Goal: Task Accomplishment & Management: Manage account settings

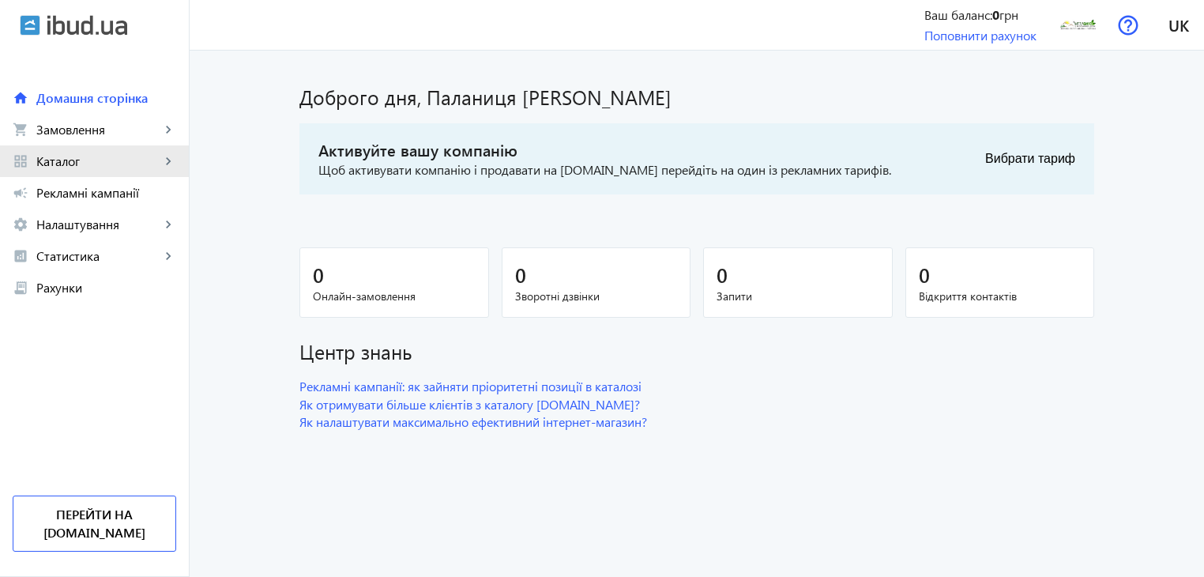
click at [145, 165] on span "Каталог" at bounding box center [98, 161] width 124 height 16
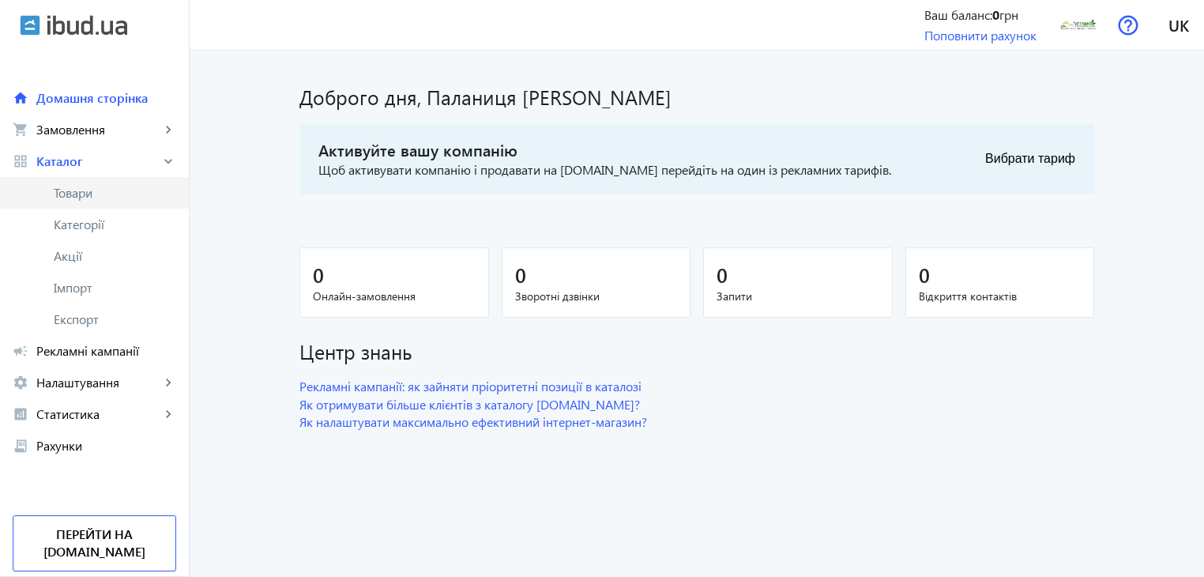
click at [103, 197] on span "Товари" at bounding box center [115, 193] width 122 height 16
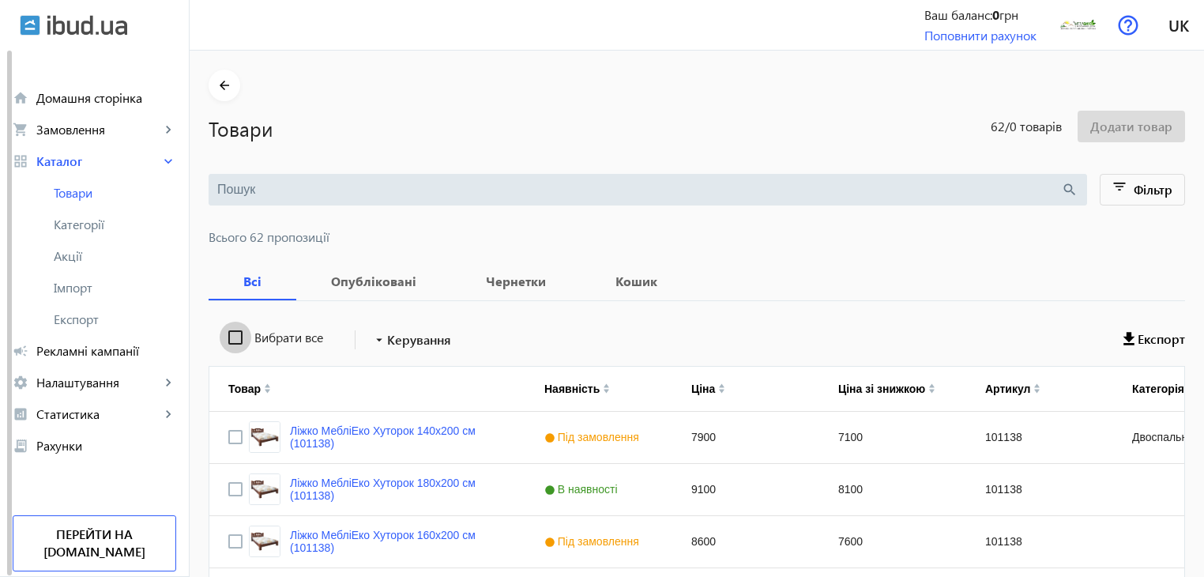
click at [221, 341] on input "Вибрати все" at bounding box center [236, 338] width 32 height 32
checkbox input "true"
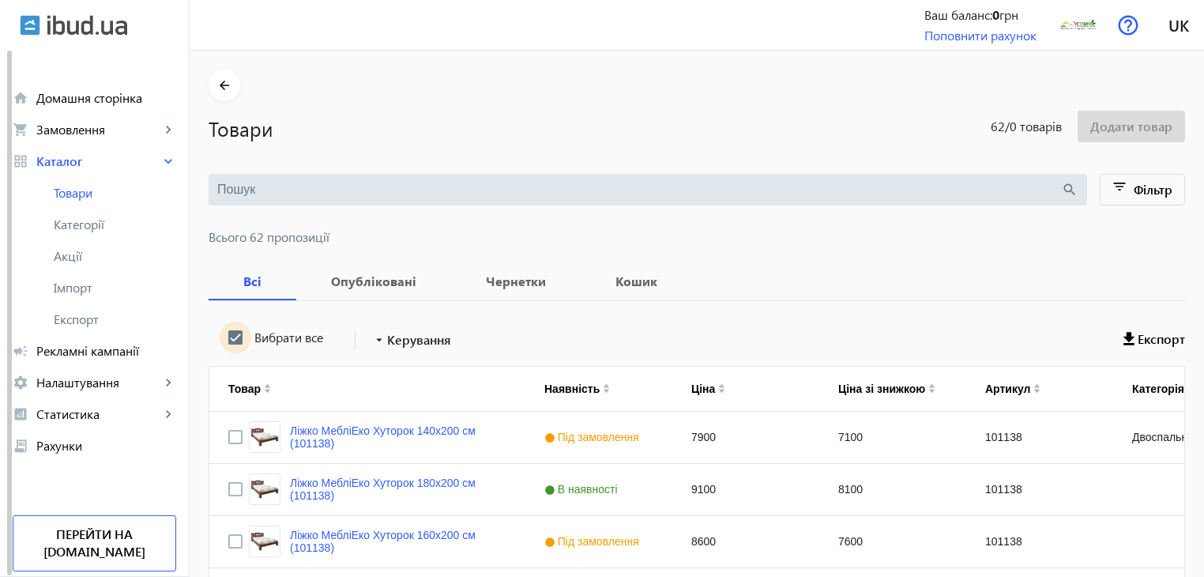
checkbox input "true"
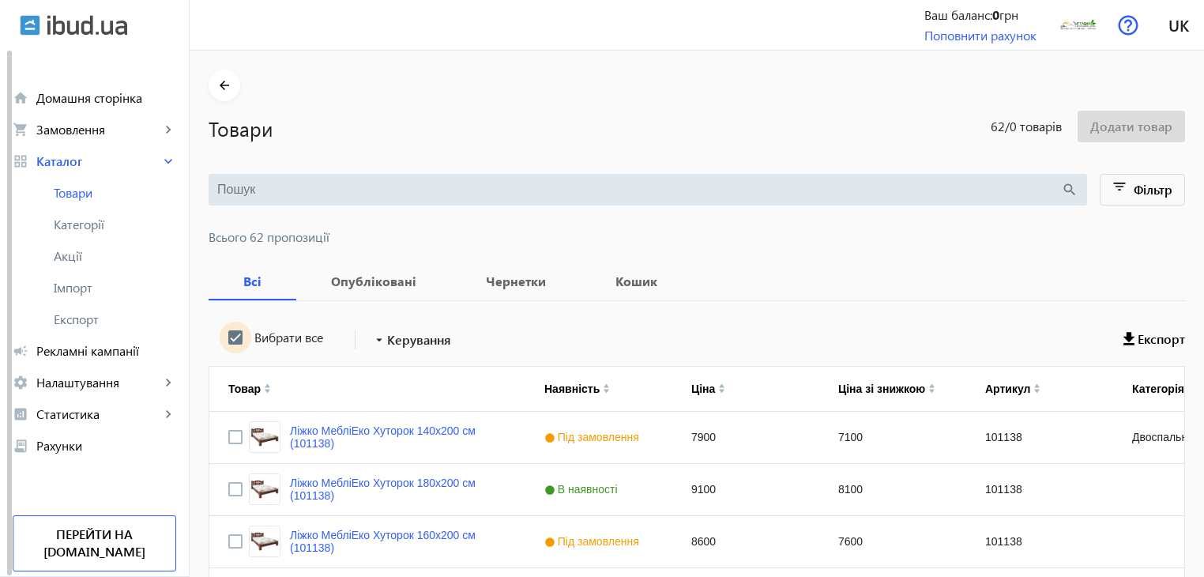
checkbox input "true"
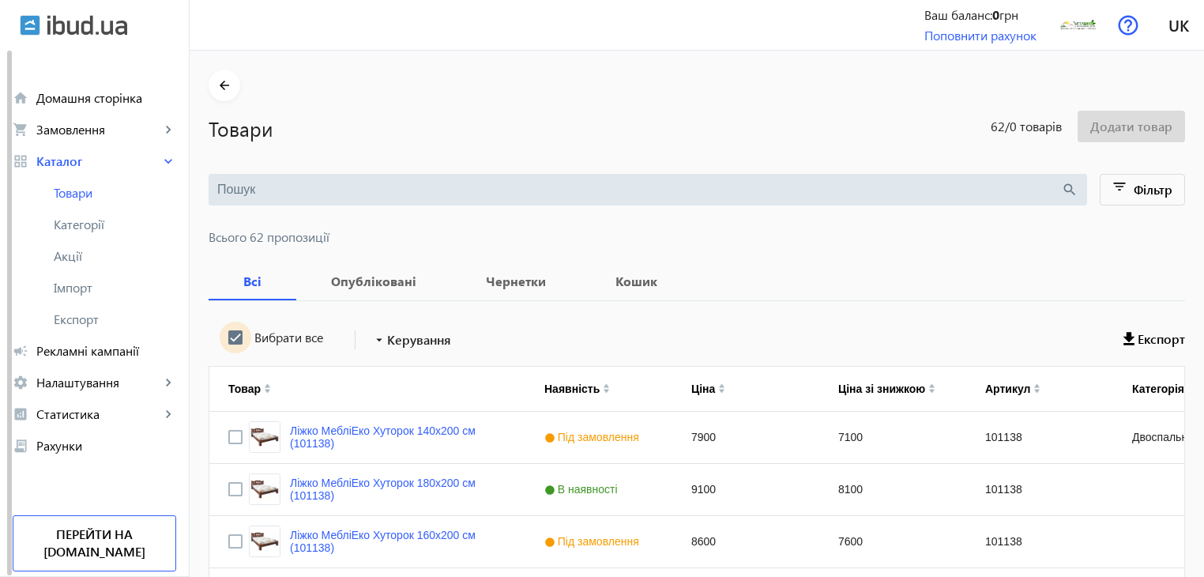
checkbox input "true"
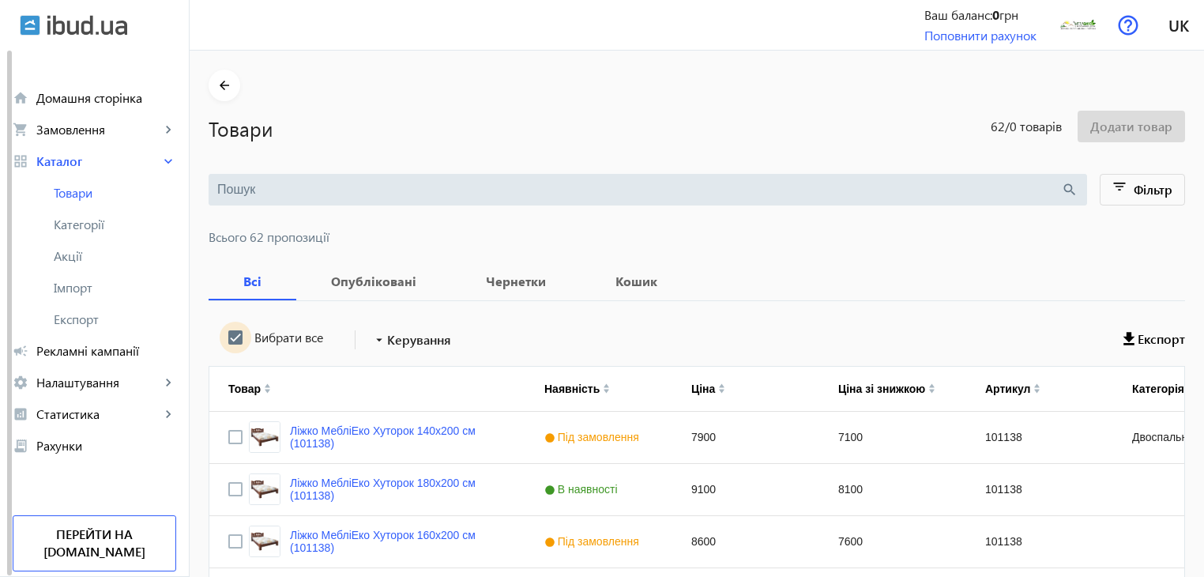
checkbox input "true"
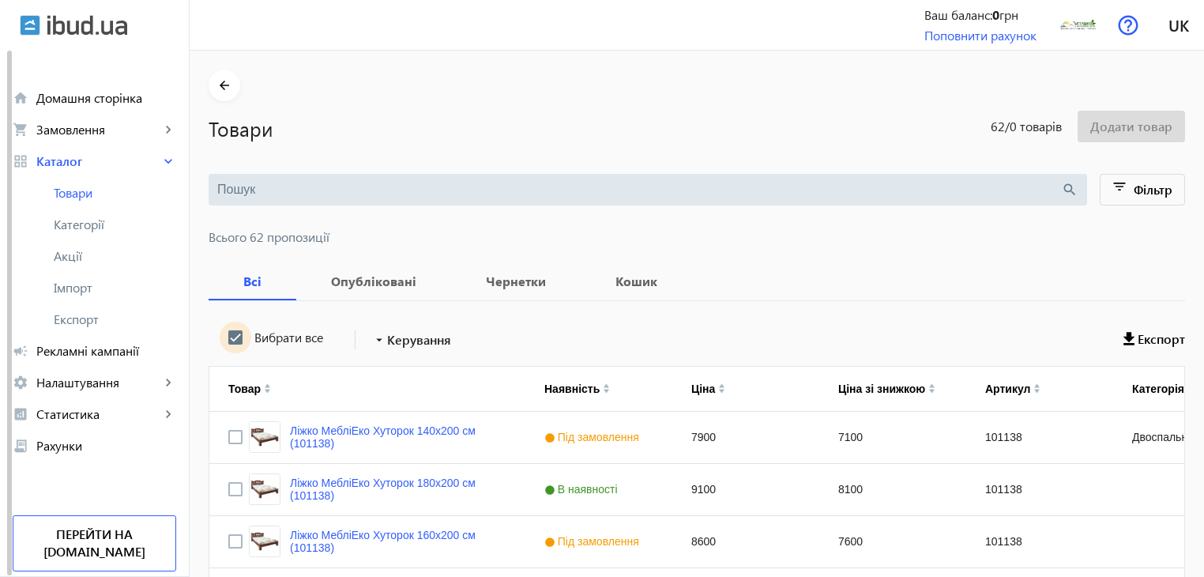
checkbox input "true"
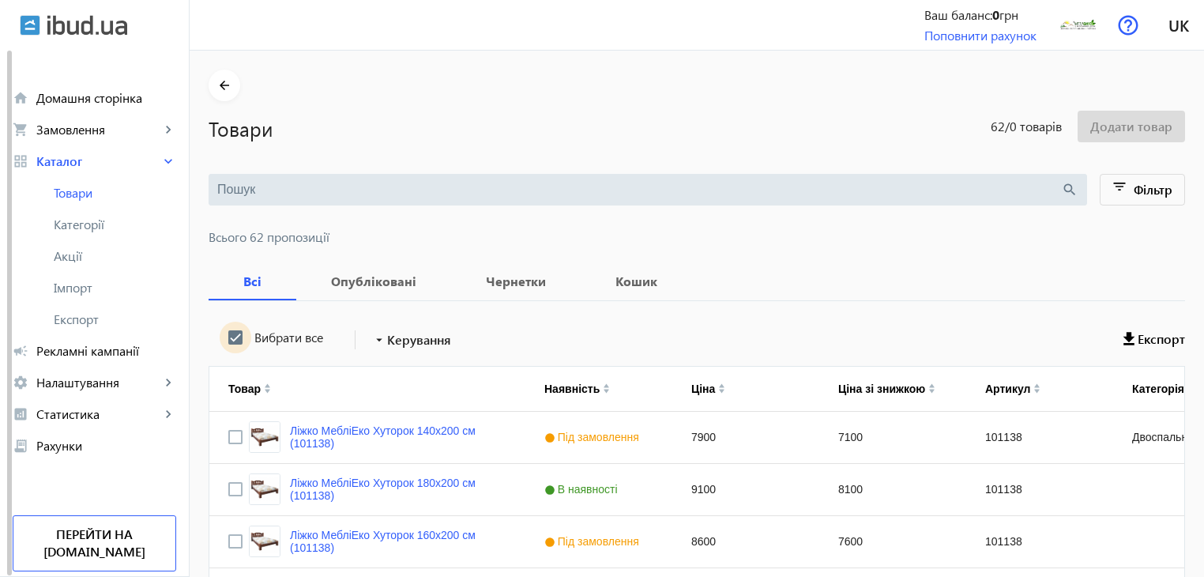
checkbox input "true"
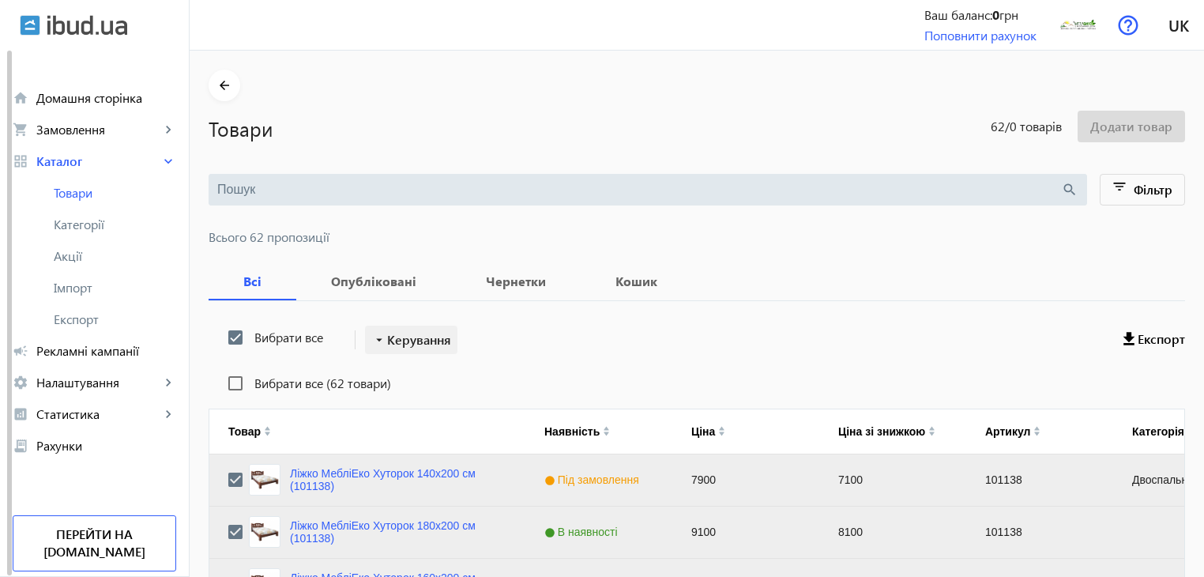
click at [402, 337] on span "Керування" at bounding box center [419, 339] width 64 height 19
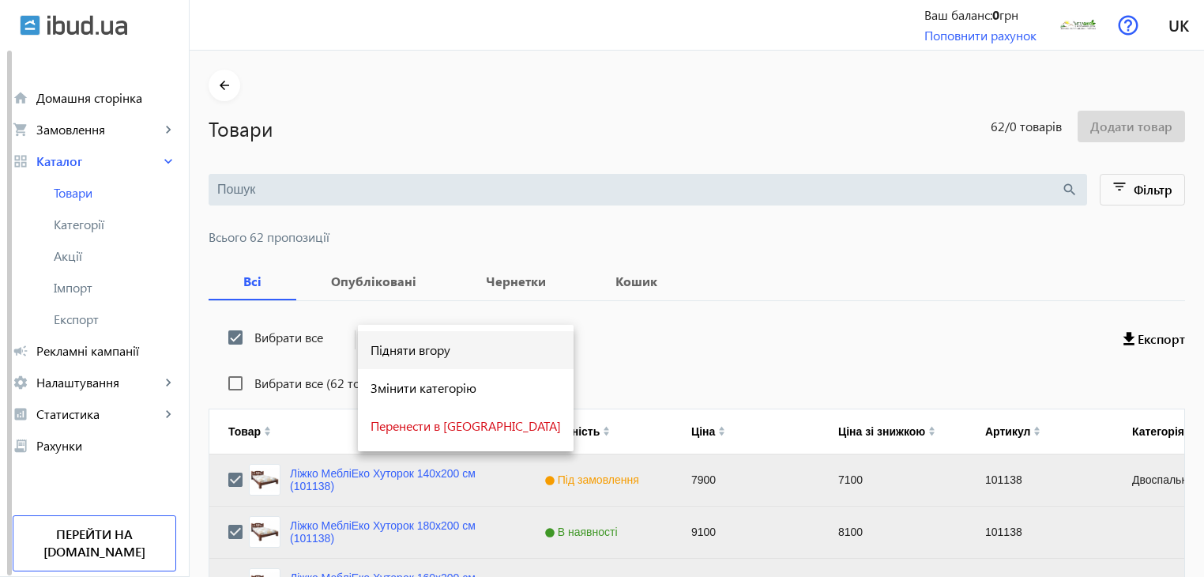
click at [408, 350] on span "Підняти вгору" at bounding box center [466, 350] width 190 height 13
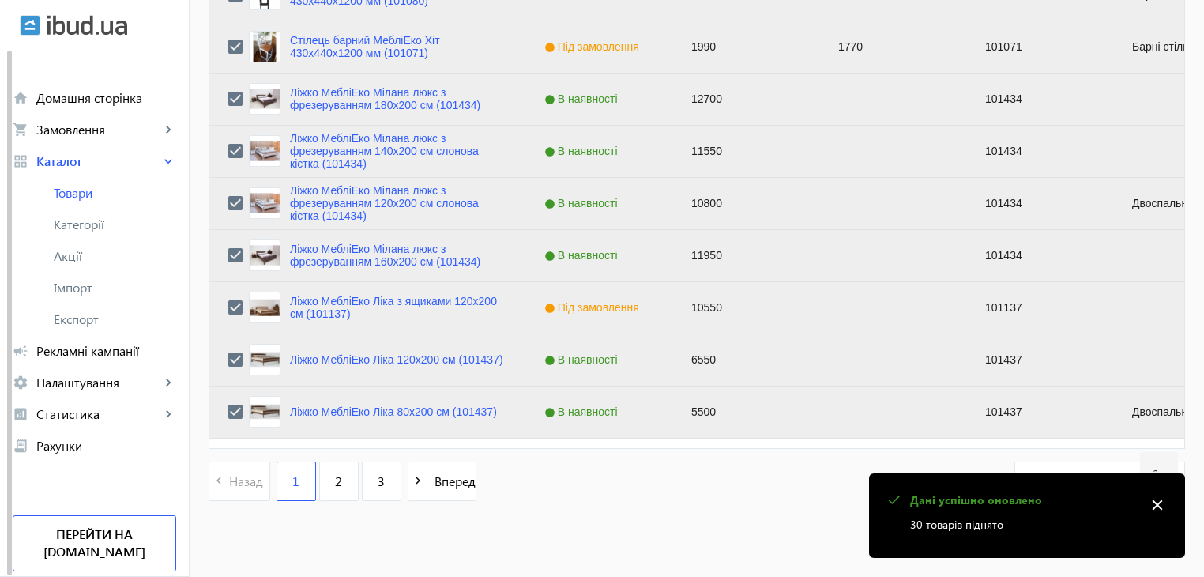
scroll to position [1593, 0]
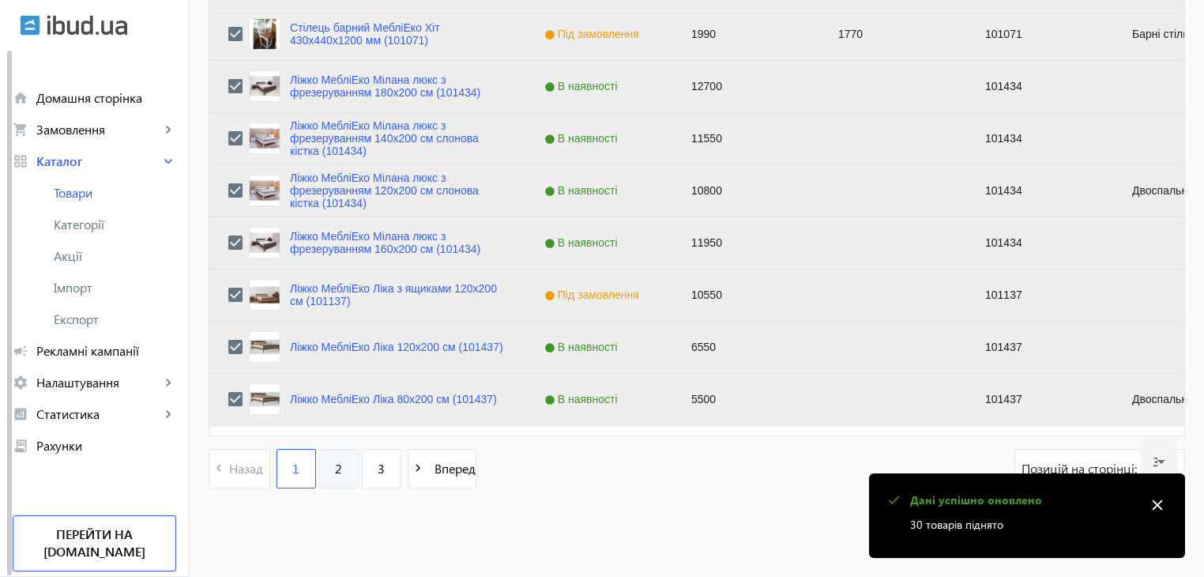
click at [335, 470] on link "2" at bounding box center [339, 469] width 40 height 40
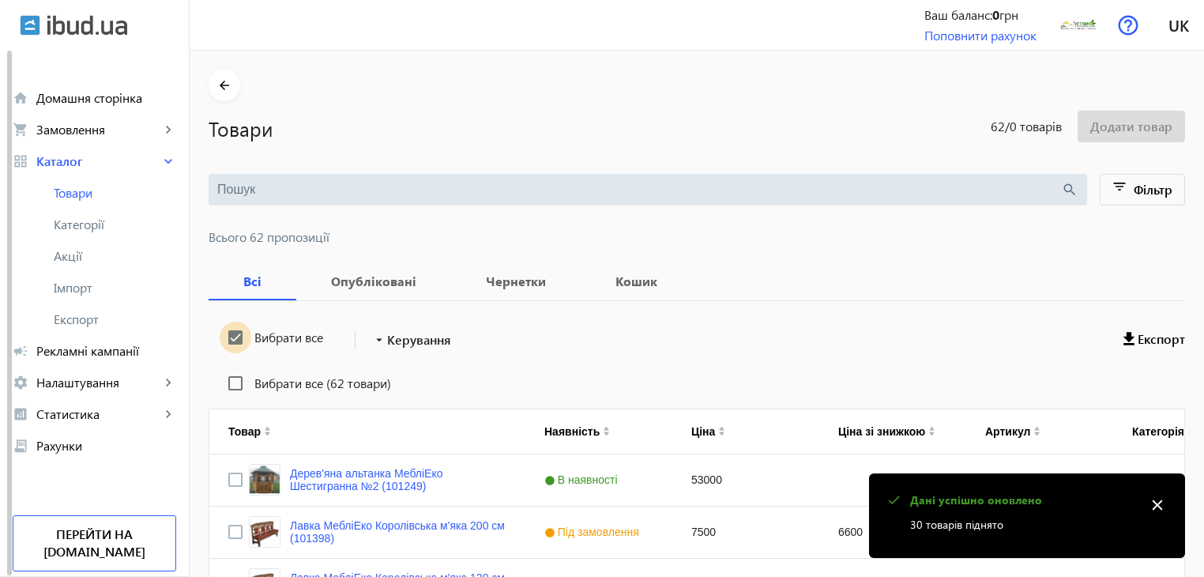
click at [228, 336] on input "Вибрати все" at bounding box center [236, 338] width 32 height 32
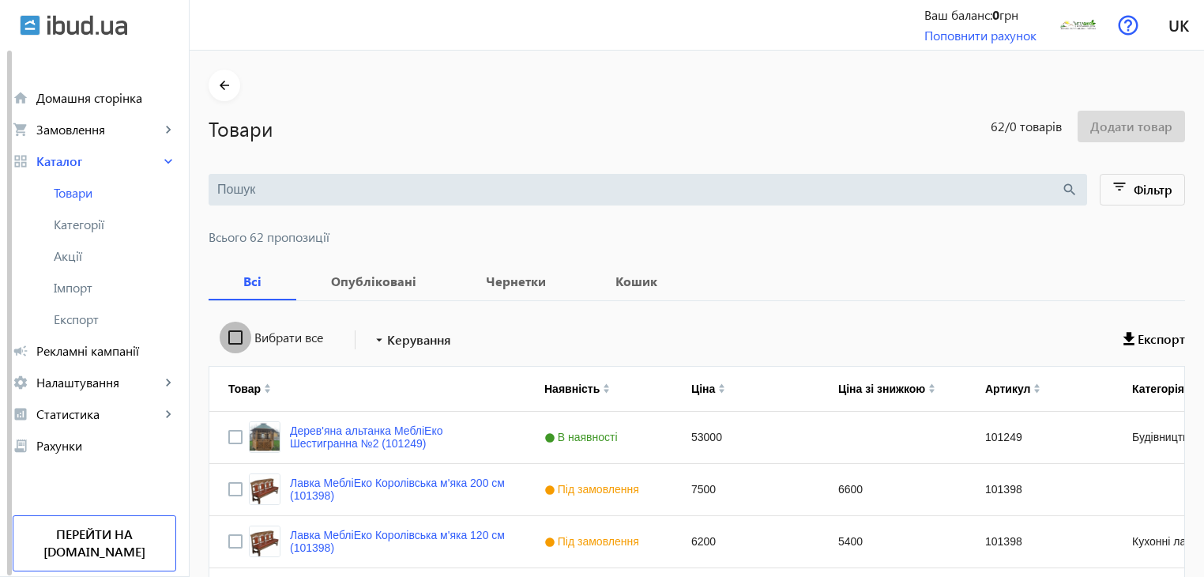
click at [228, 336] on input "Вибрати все" at bounding box center [236, 338] width 32 height 32
checkbox input "true"
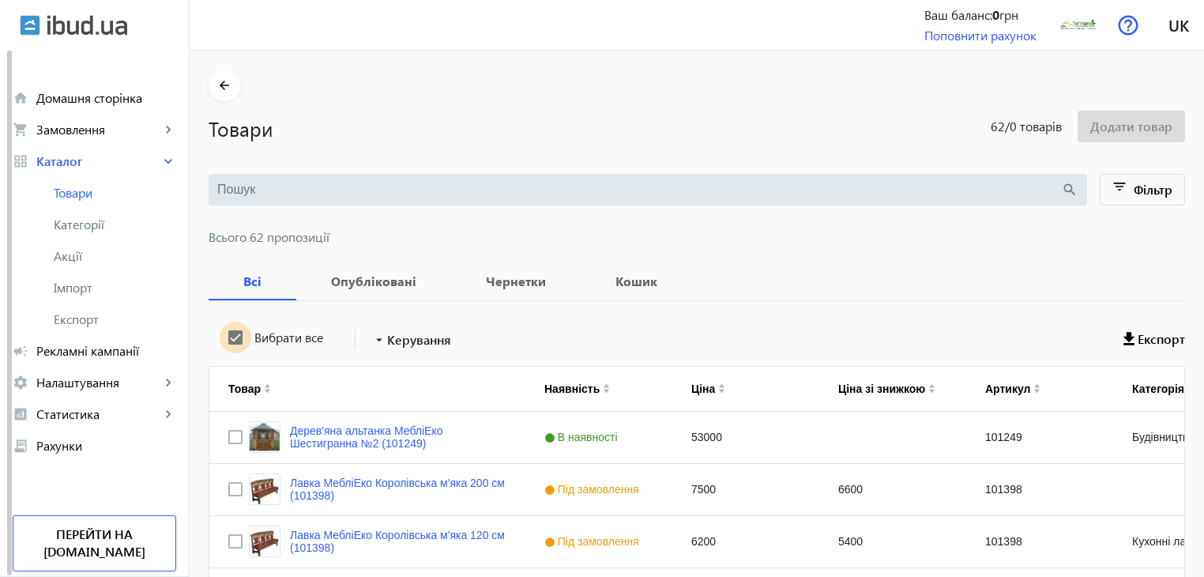
checkbox input "true"
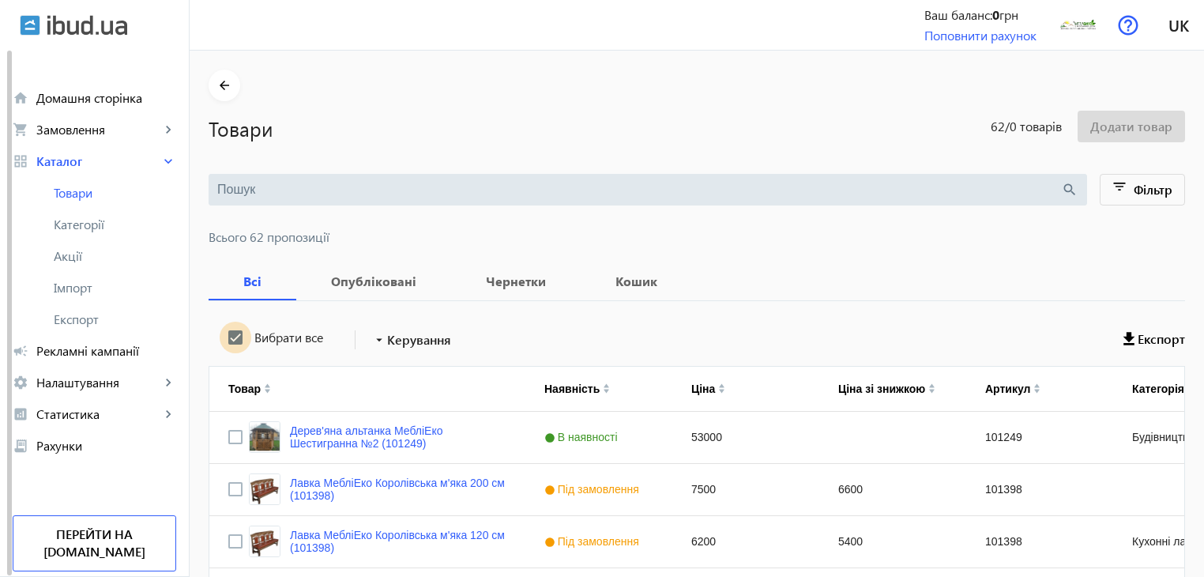
checkbox input "true"
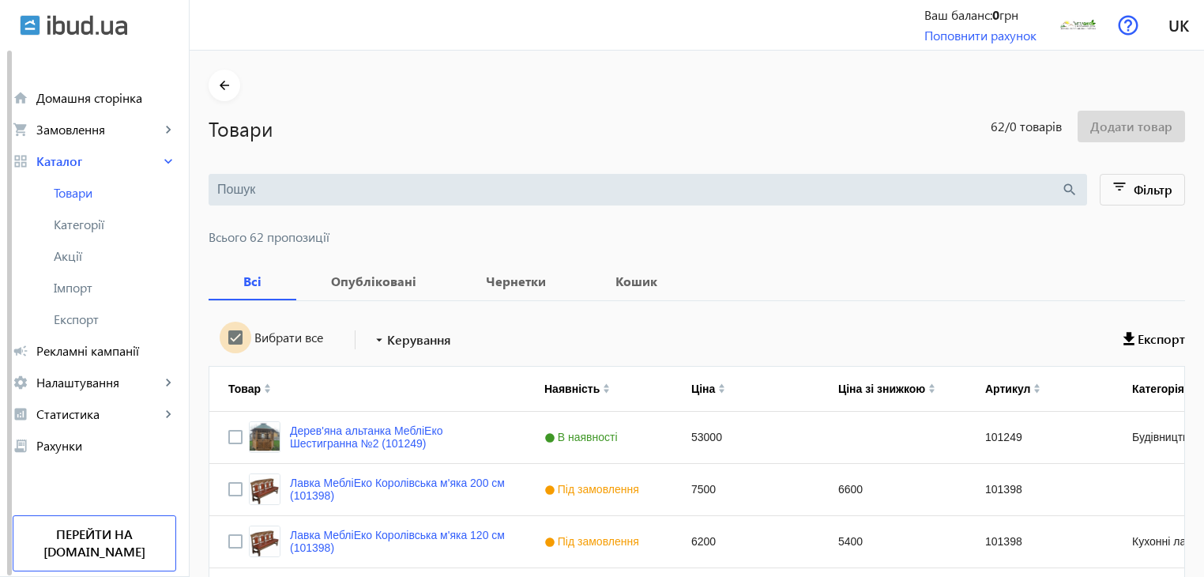
checkbox input "true"
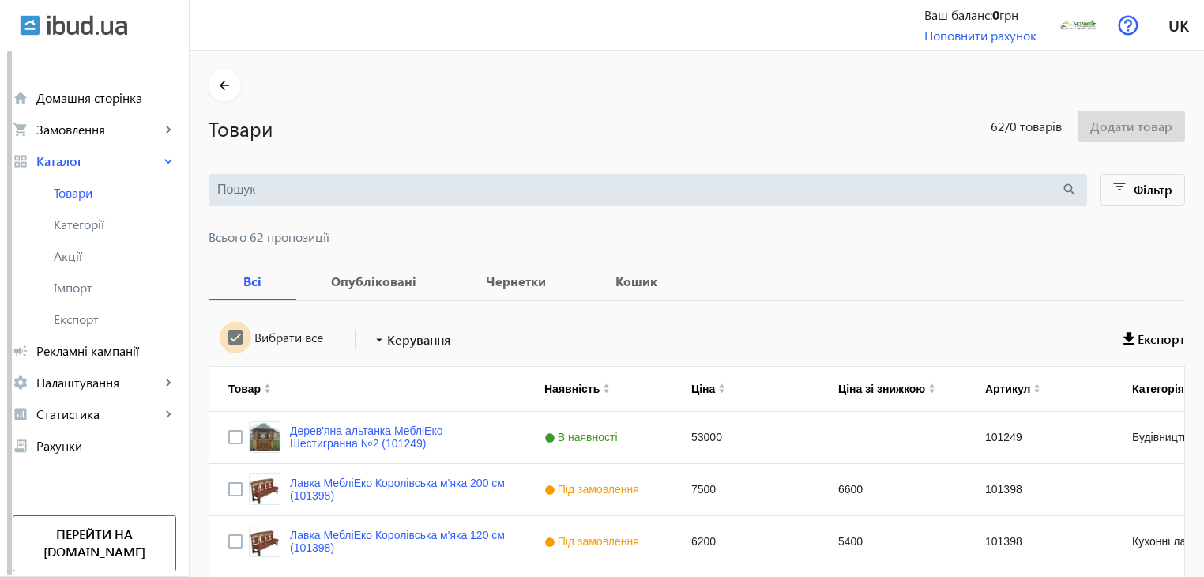
checkbox input "true"
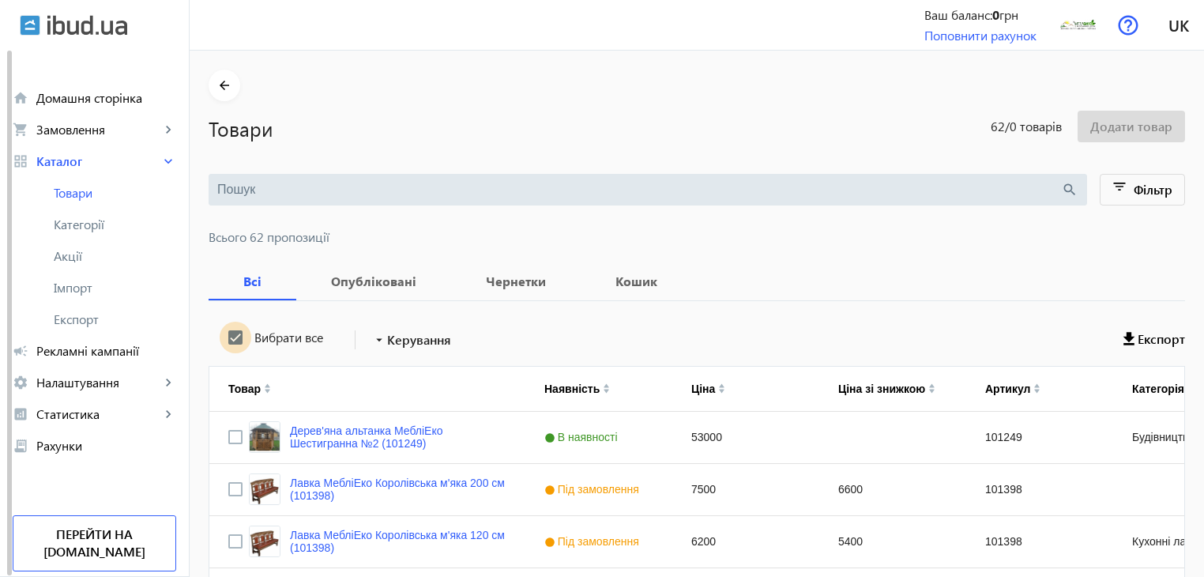
checkbox input "true"
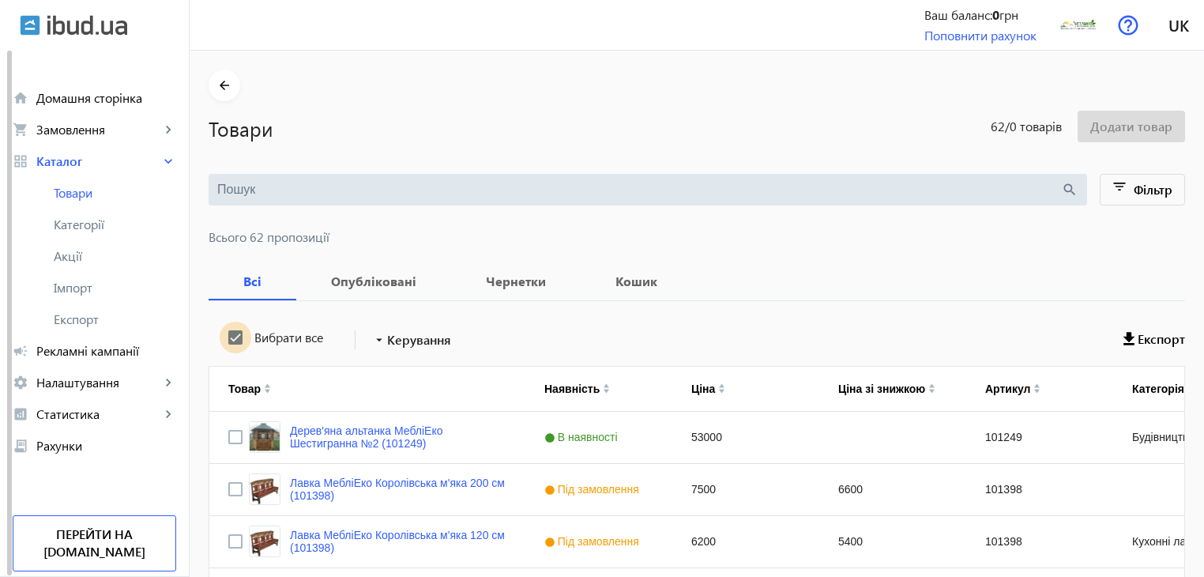
checkbox input "true"
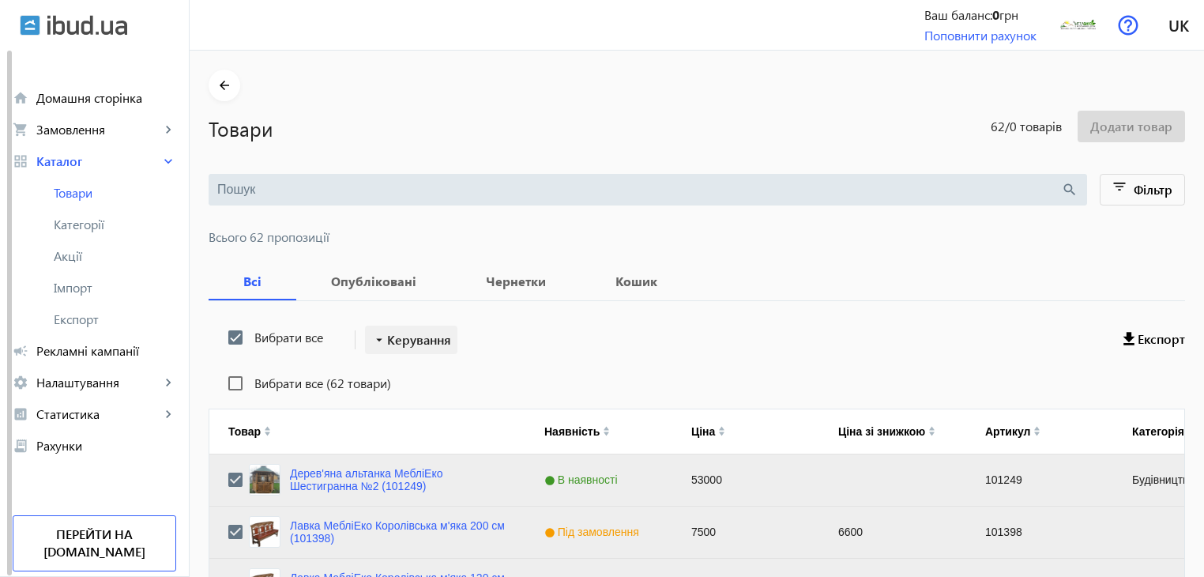
click at [396, 338] on span "Керування" at bounding box center [419, 339] width 64 height 19
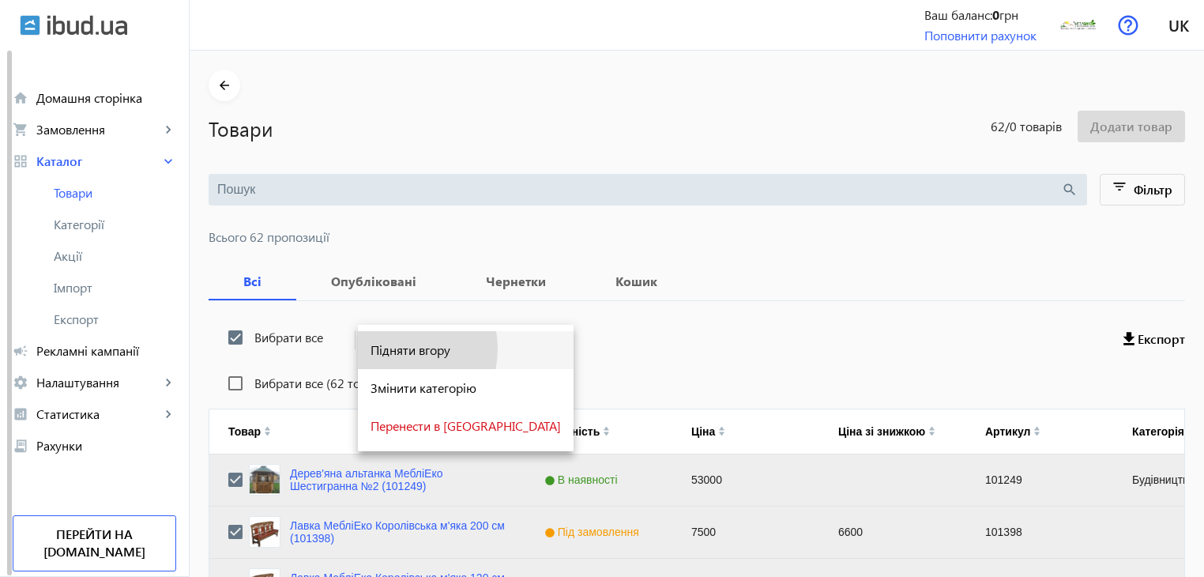
click at [397, 348] on span "Підняти вгору" at bounding box center [466, 350] width 190 height 13
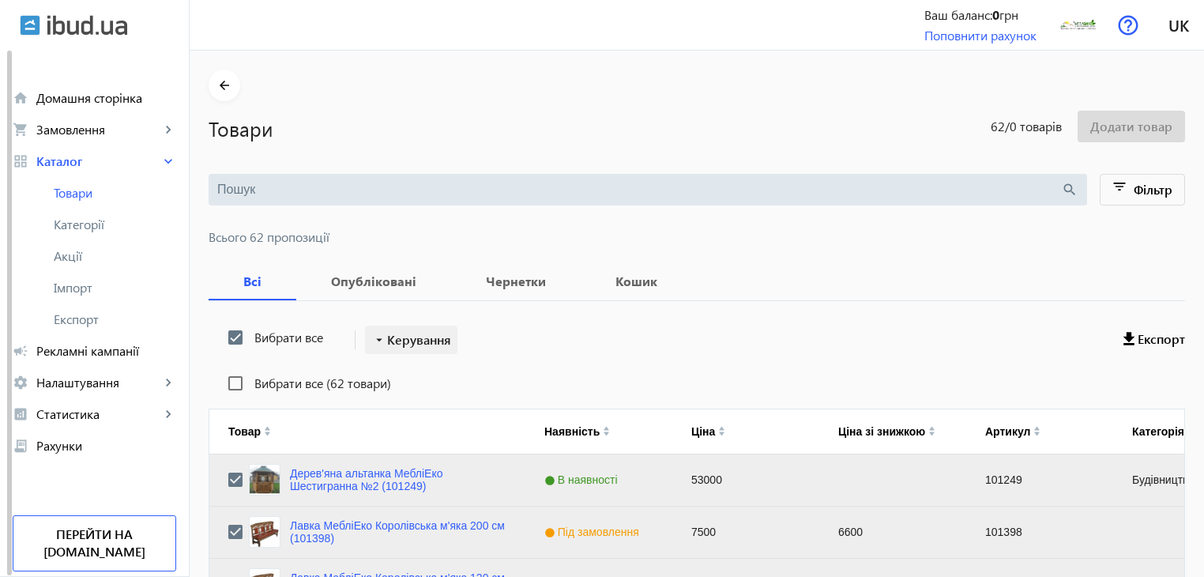
click at [414, 335] on span "Керування" at bounding box center [419, 339] width 64 height 19
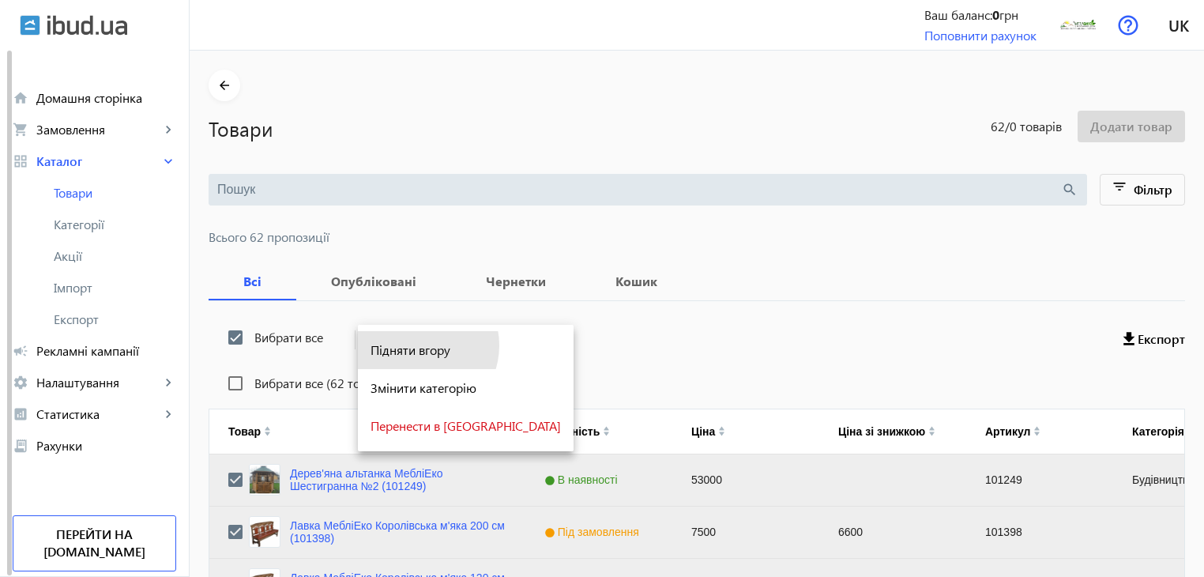
click at [419, 345] on span "Підняти вгору" at bounding box center [466, 350] width 190 height 13
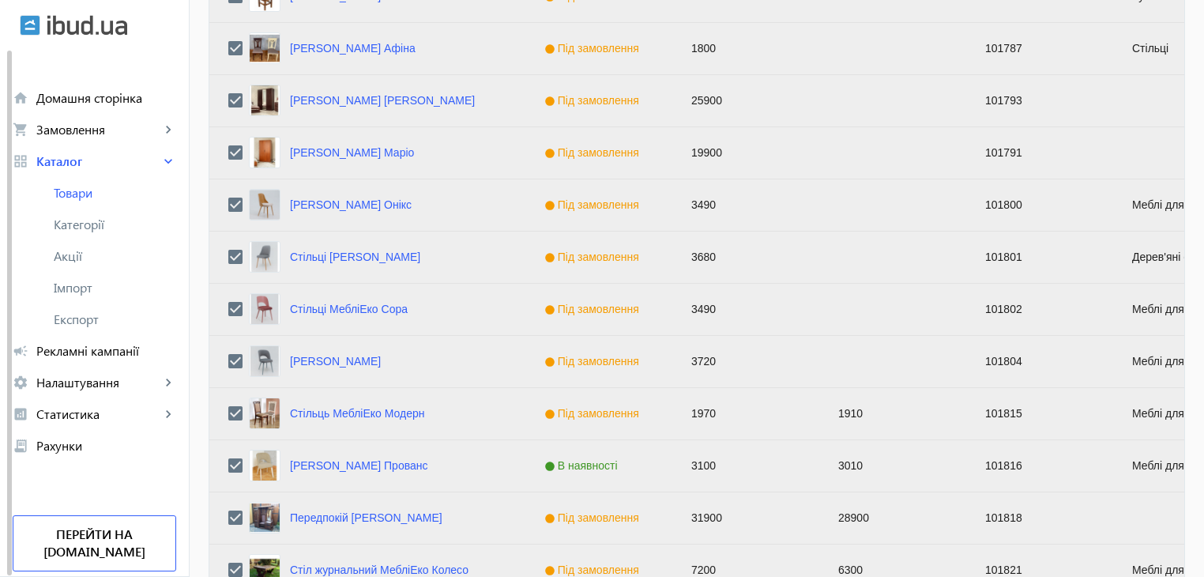
scroll to position [1593, 0]
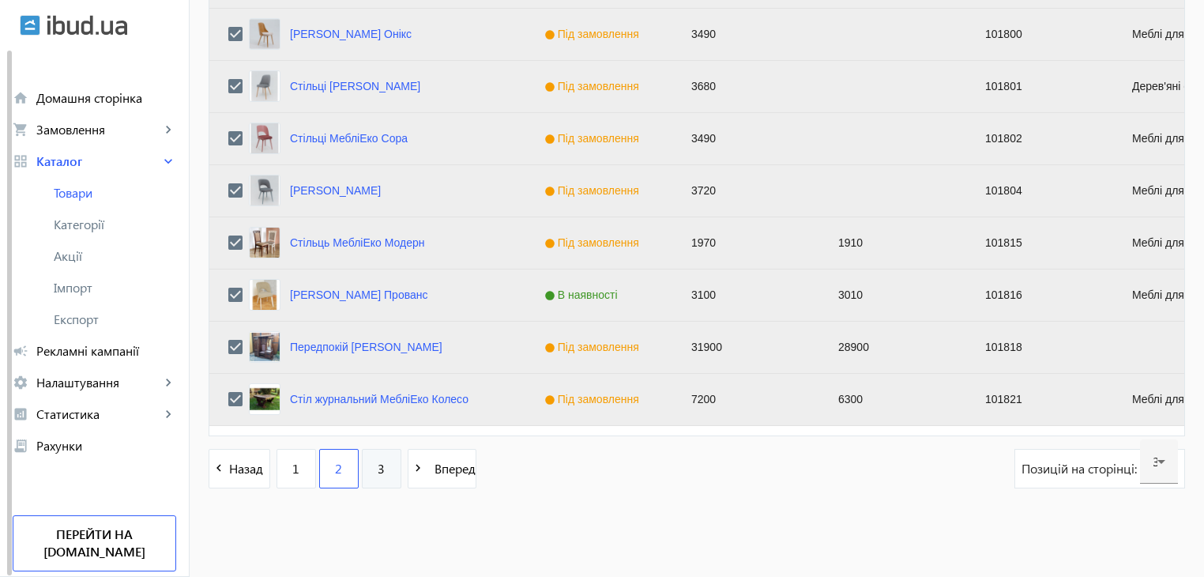
click at [378, 473] on span "3" at bounding box center [381, 468] width 7 height 17
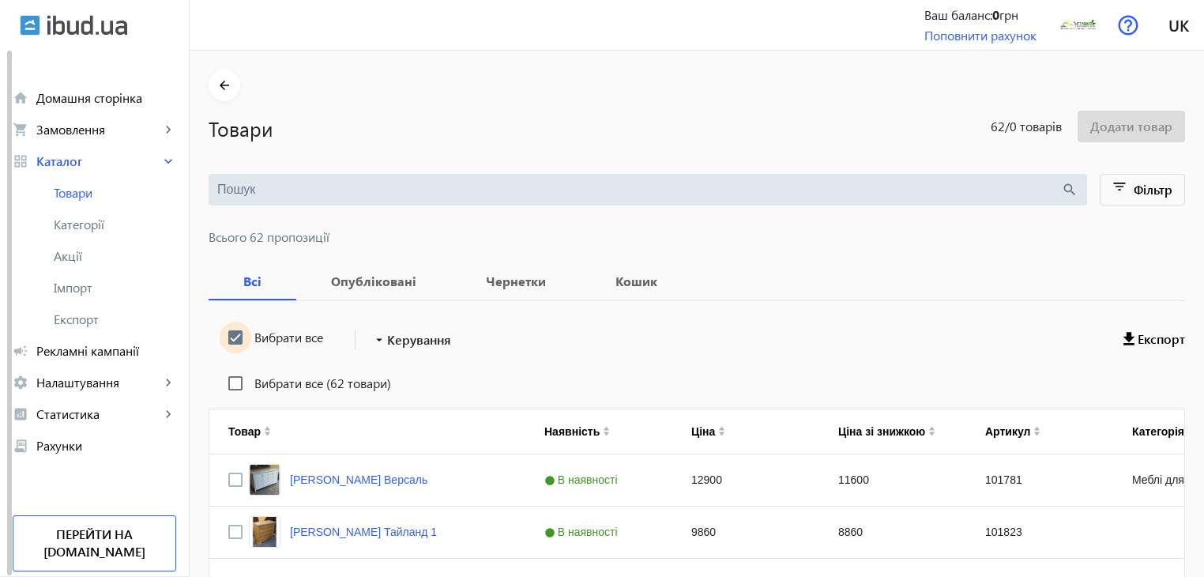
click at [229, 337] on input "Вибрати все" at bounding box center [236, 338] width 32 height 32
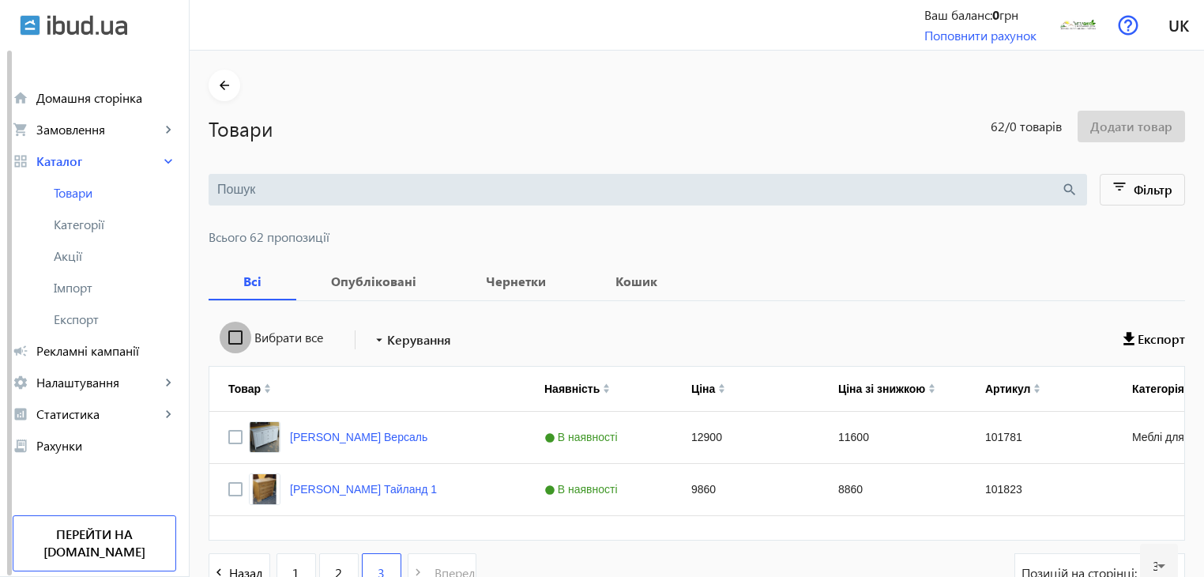
click at [229, 337] on input "Вибрати все" at bounding box center [236, 338] width 32 height 32
checkbox input "true"
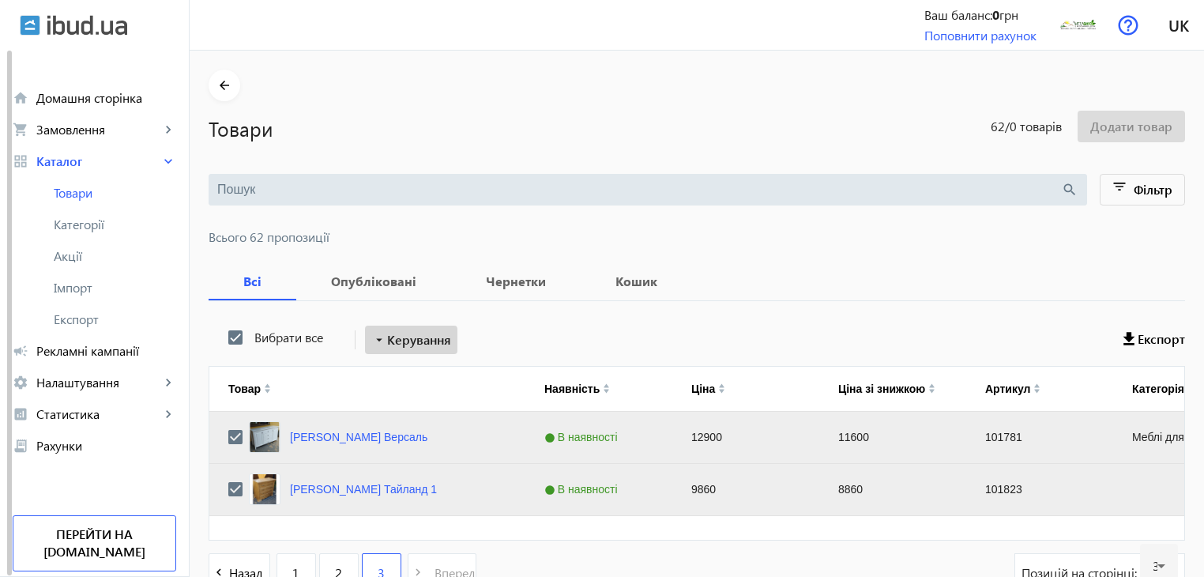
click at [389, 341] on span "Керування" at bounding box center [419, 339] width 64 height 19
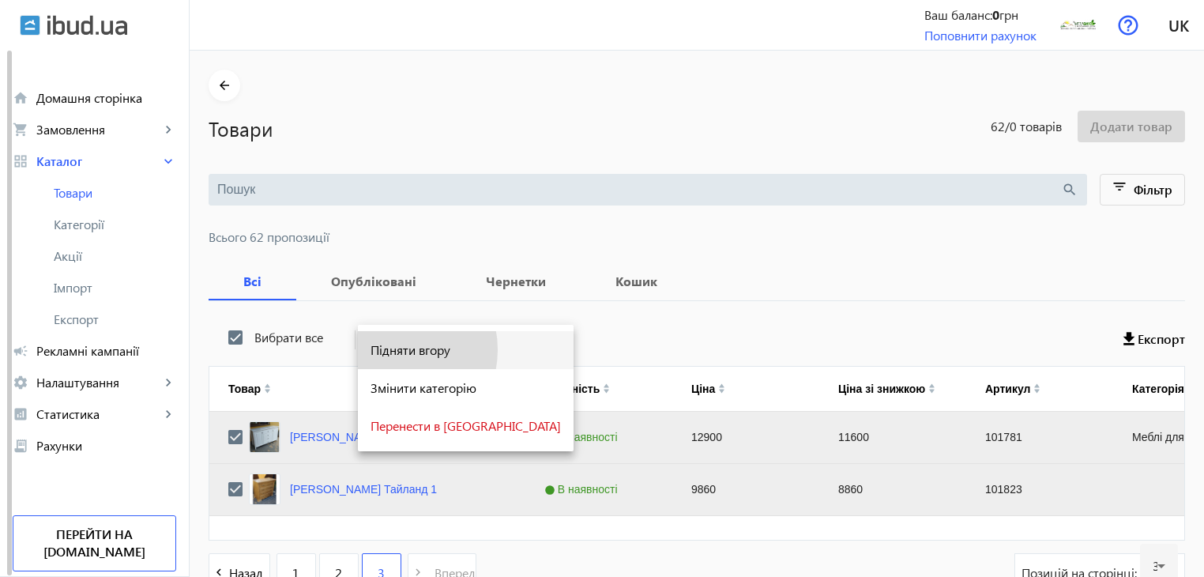
click at [389, 350] on span "Підняти вгору" at bounding box center [466, 350] width 190 height 13
